Goal: Information Seeking & Learning: Learn about a topic

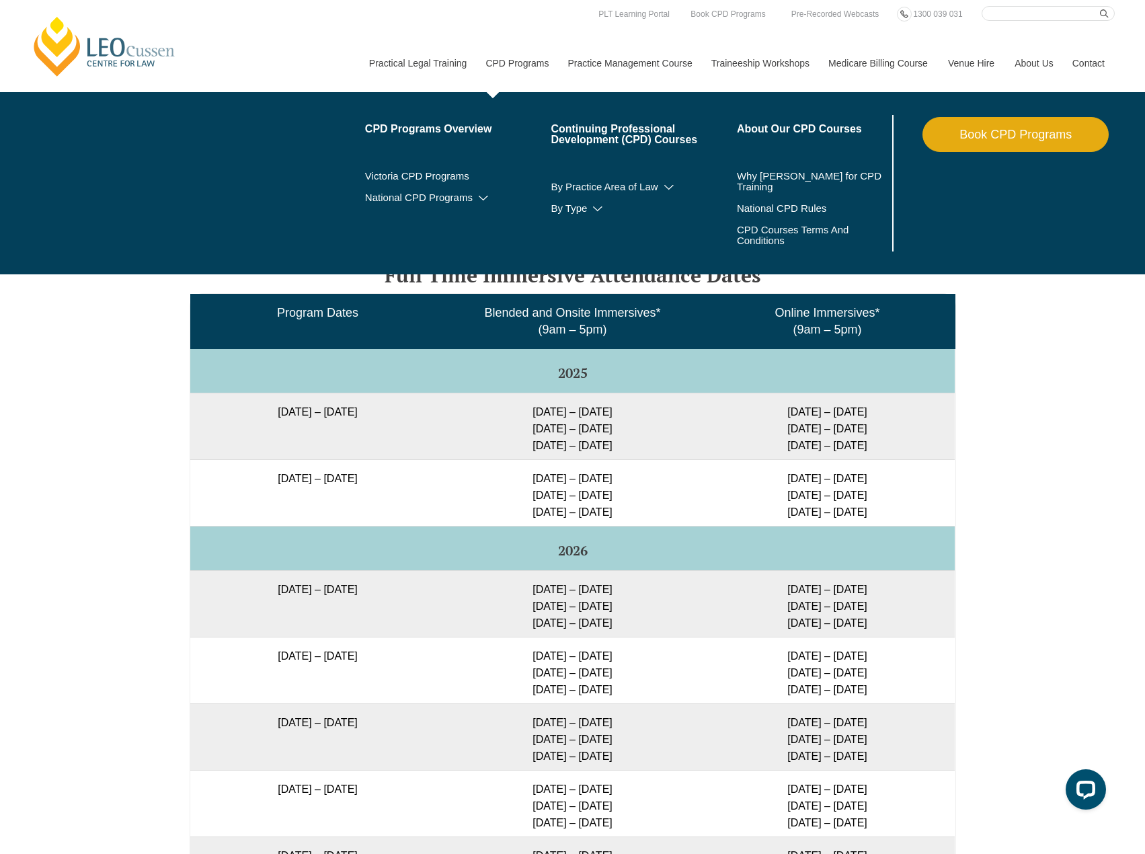
scroll to position [1830, 0]
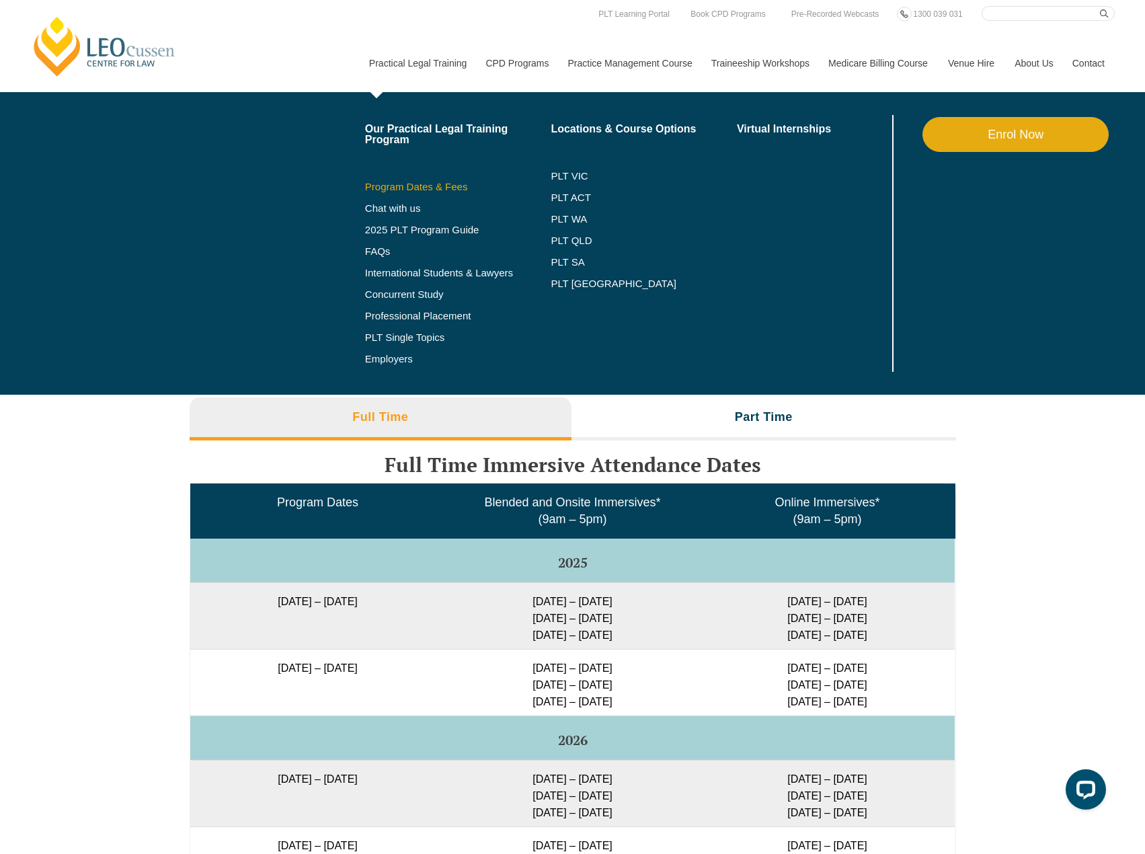
click at [439, 182] on link "Program Dates & Fees" at bounding box center [458, 187] width 186 height 11
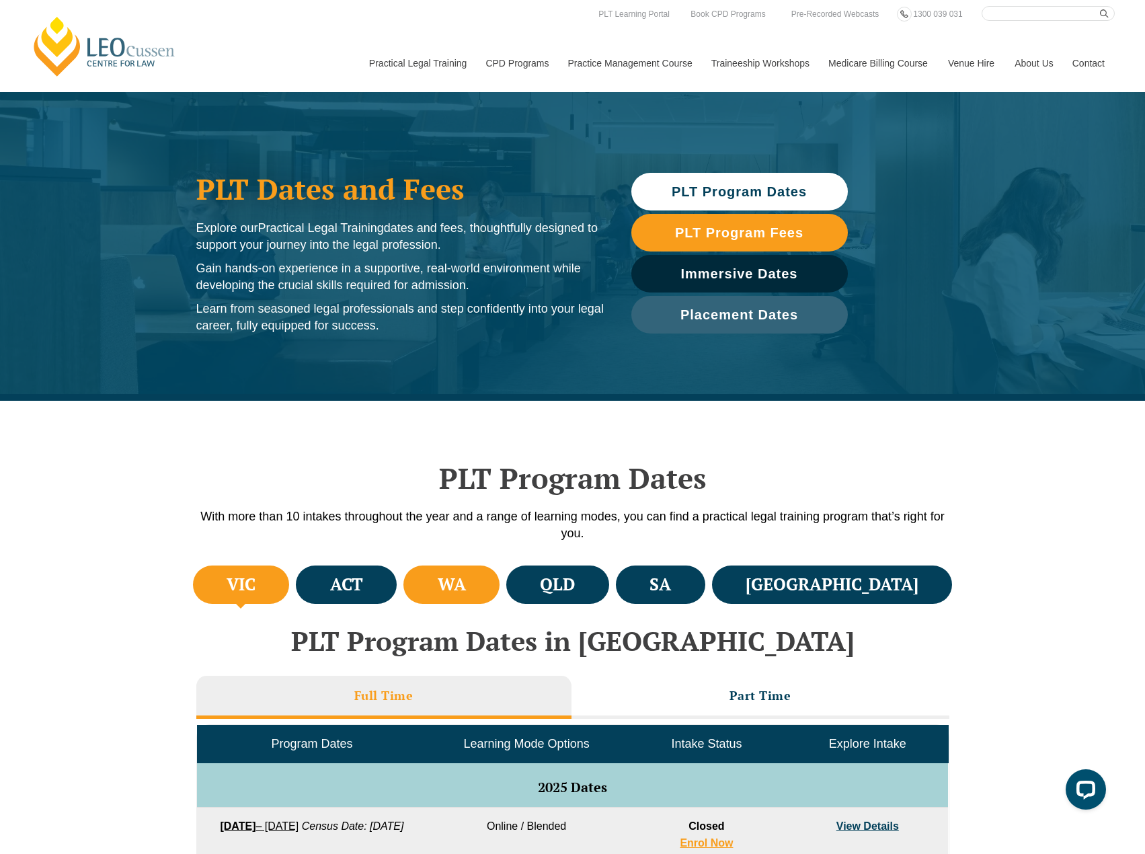
click at [466, 580] on h4 "WA" at bounding box center [452, 585] width 28 height 22
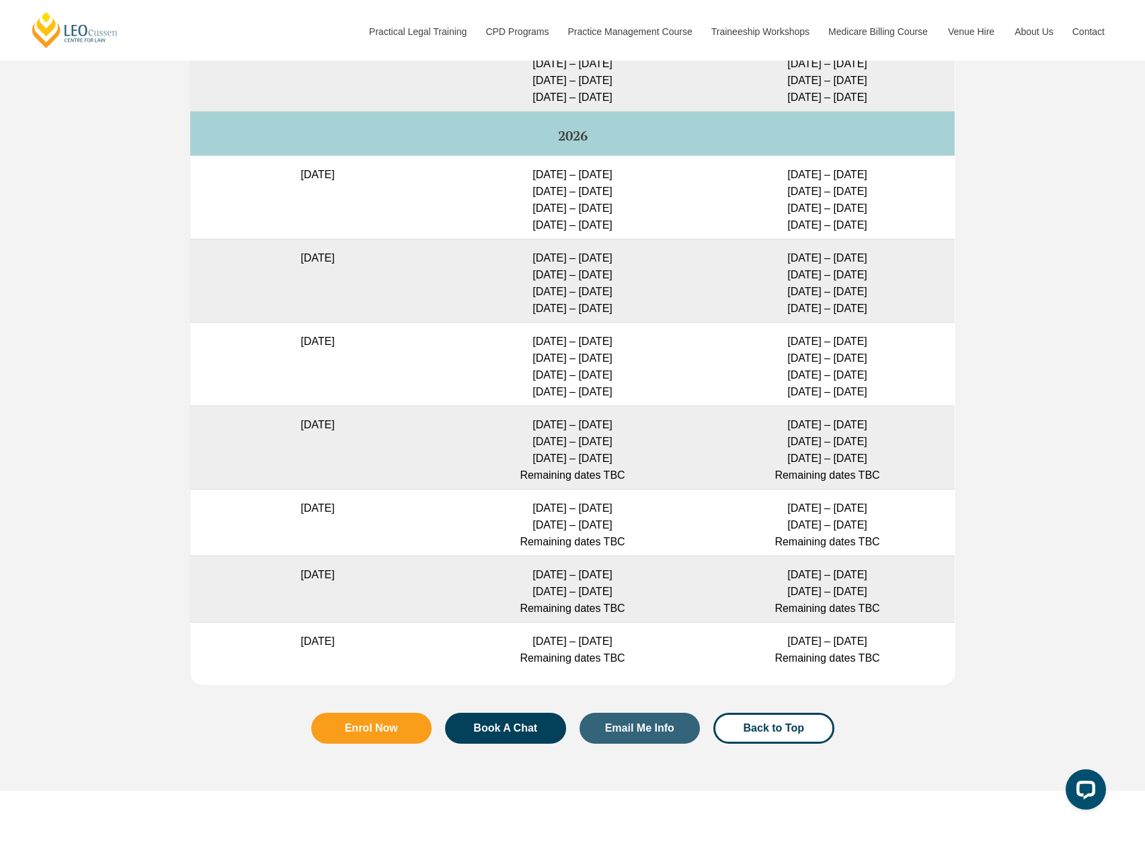
scroll to position [3821, 0]
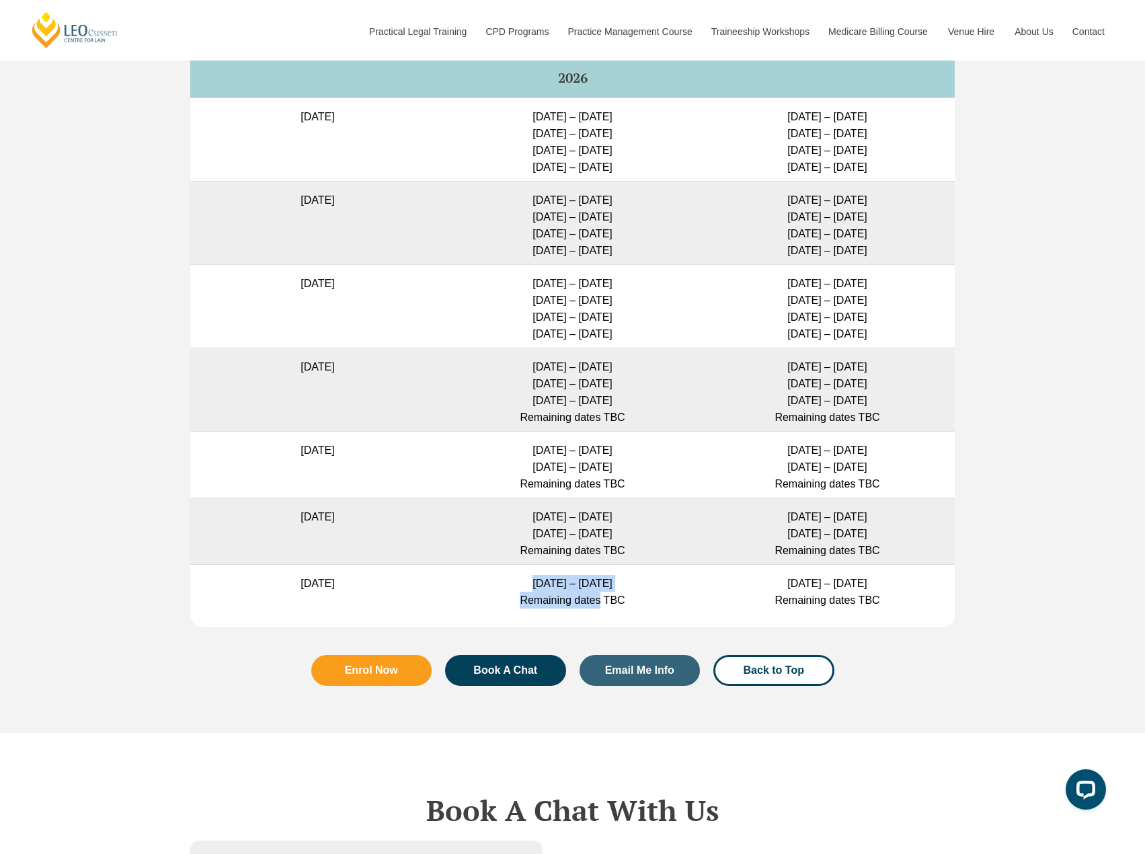
drag, startPoint x: 601, startPoint y: 580, endPoint x: 519, endPoint y: 573, distance: 83.0
click at [516, 574] on td "10 – 28 May 2027 Remaining dates TBC" at bounding box center [572, 589] width 255 height 50
click at [528, 570] on td "10 – 28 May 2027 Remaining dates TBC" at bounding box center [572, 589] width 255 height 50
drag, startPoint x: 545, startPoint y: 569, endPoint x: 508, endPoint y: 572, distance: 37.1
click at [508, 572] on td "10 – 28 May 2027 Remaining dates TBC" at bounding box center [572, 589] width 255 height 50
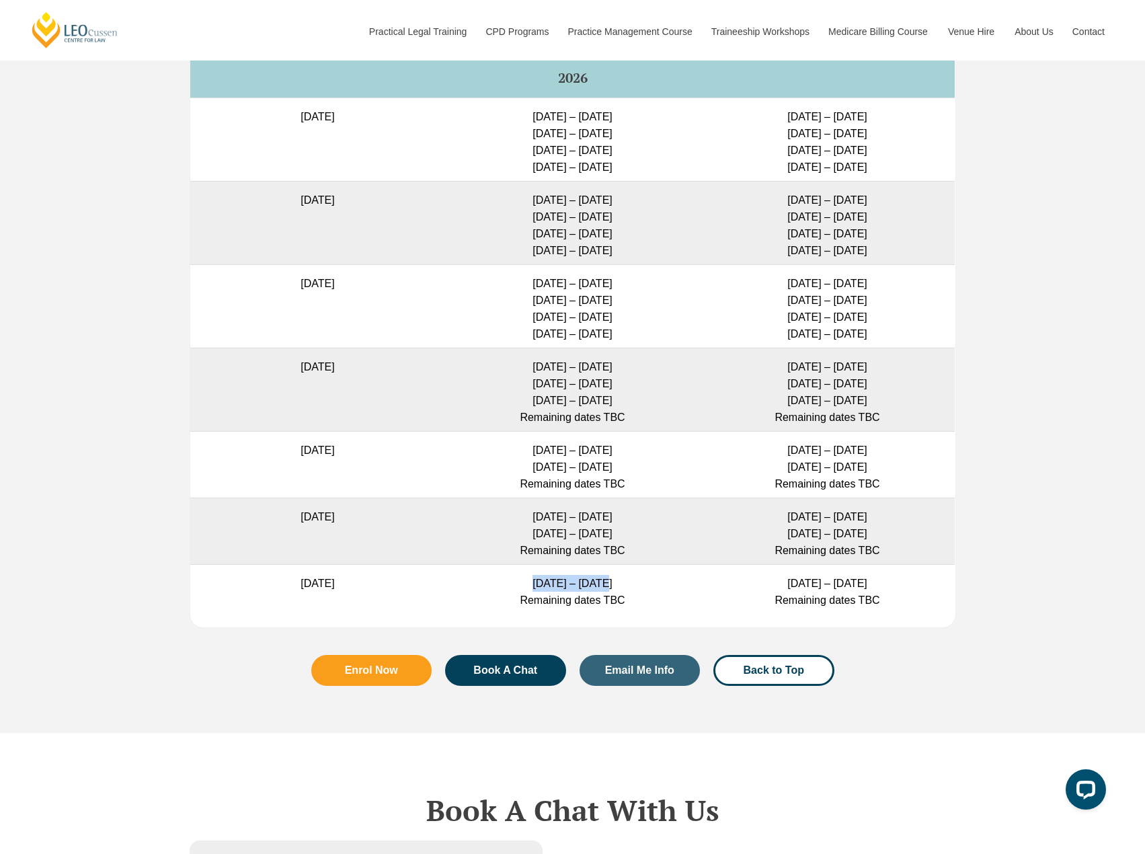
drag, startPoint x: 562, startPoint y: 564, endPoint x: 510, endPoint y: 564, distance: 51.8
click at [510, 564] on td "10 – 28 May 2027 Remaining dates TBC" at bounding box center [572, 589] width 255 height 50
click at [617, 580] on td "10 – 28 May 2027 Remaining dates TBC" at bounding box center [572, 589] width 255 height 50
drag, startPoint x: 614, startPoint y: 563, endPoint x: 535, endPoint y: 570, distance: 79.7
click at [521, 570] on td "10 – 28 May 2027 Remaining dates TBC" at bounding box center [572, 589] width 255 height 50
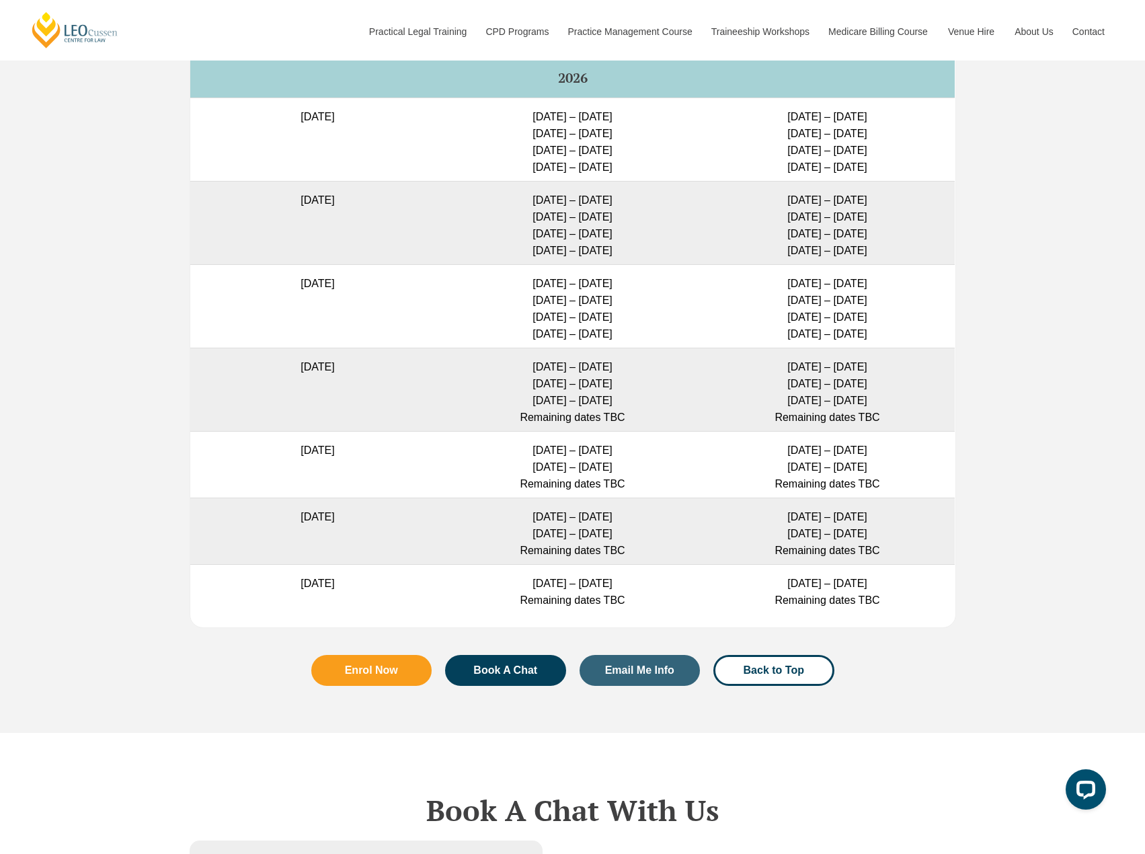
click at [566, 576] on td "10 – 28 May 2027 Remaining dates TBC" at bounding box center [572, 589] width 255 height 50
click at [297, 569] on td "[DATE]" at bounding box center [317, 589] width 255 height 50
drag, startPoint x: 596, startPoint y: 568, endPoint x: 552, endPoint y: 568, distance: 44.4
click at [552, 568] on td "10 – 28 May 2027 Remaining dates TBC" at bounding box center [572, 589] width 255 height 50
drag, startPoint x: 531, startPoint y: 568, endPoint x: 594, endPoint y: 566, distance: 62.6
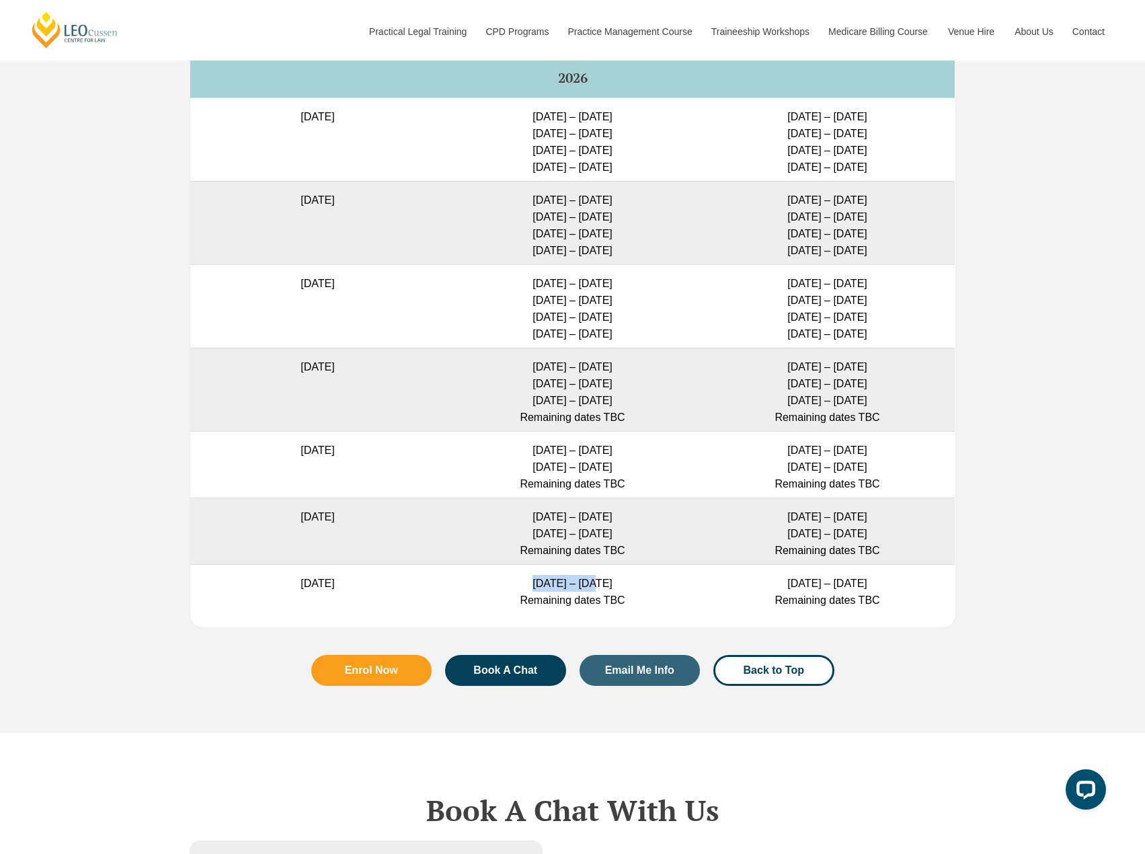
click at [594, 566] on td "10 – 28 May 2027 Remaining dates TBC" at bounding box center [572, 589] width 255 height 50
click at [597, 566] on td "10 – 28 May 2027 Remaining dates TBC" at bounding box center [572, 589] width 255 height 50
